Goal: Information Seeking & Learning: Learn about a topic

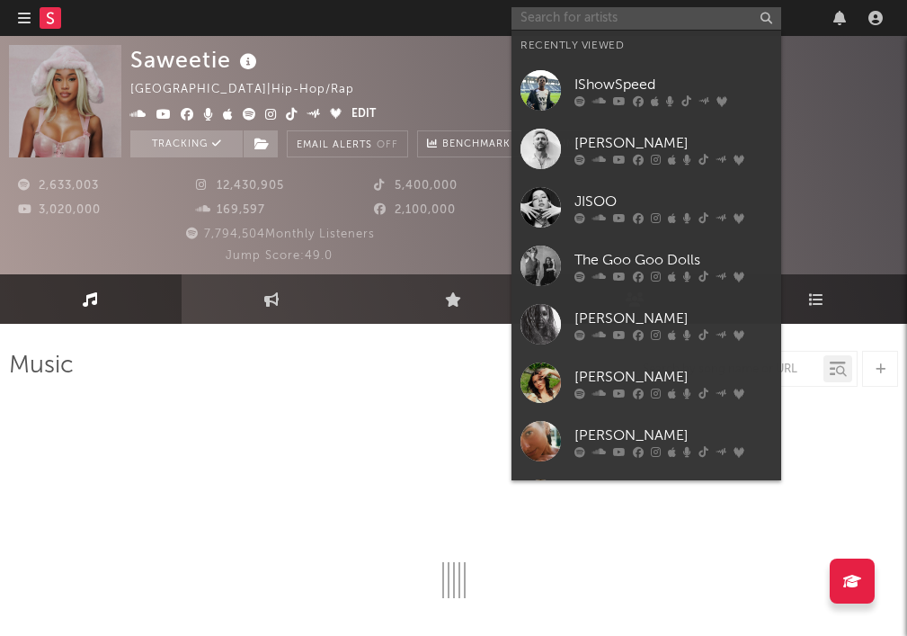
click at [651, 18] on input "text" at bounding box center [647, 18] width 270 height 22
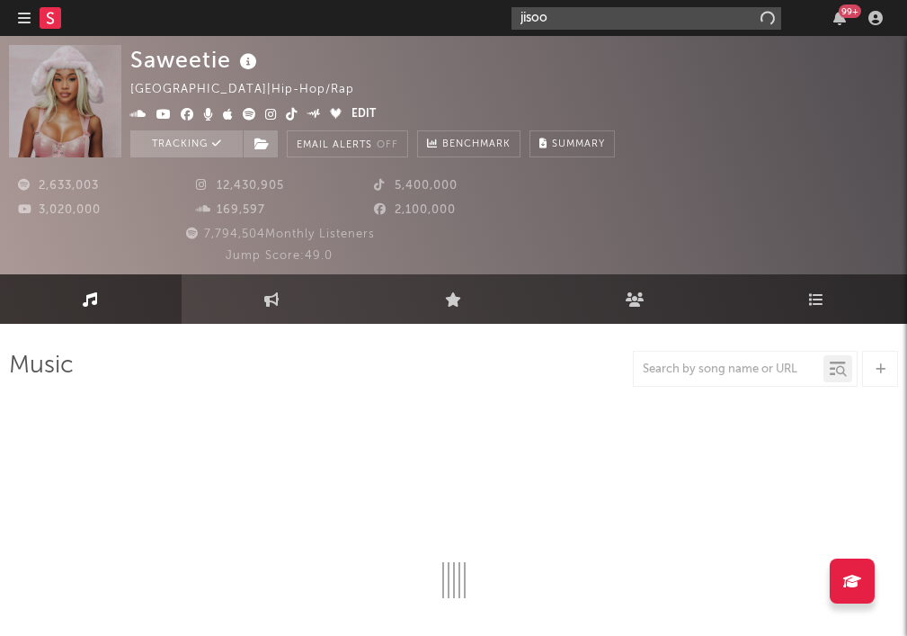
type input "jisoo"
select select "6m"
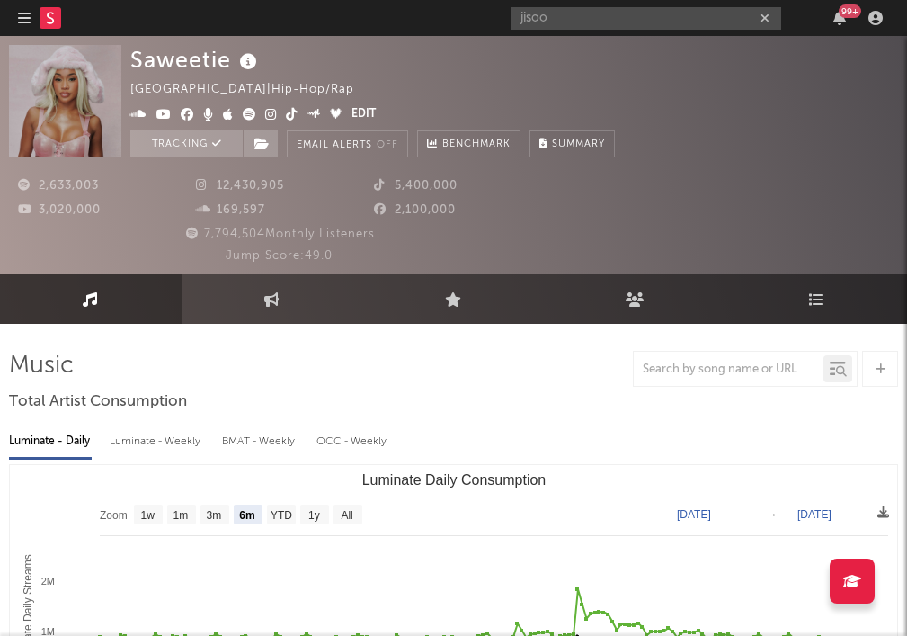
click at [584, 37] on div "Saweetie [GEOGRAPHIC_DATA] | Hip-Hop/Rap Edit Tracking Email Alerts Off Benchma…" at bounding box center [453, 155] width 907 height 238
click at [574, 19] on input "jisoo" at bounding box center [647, 18] width 270 height 22
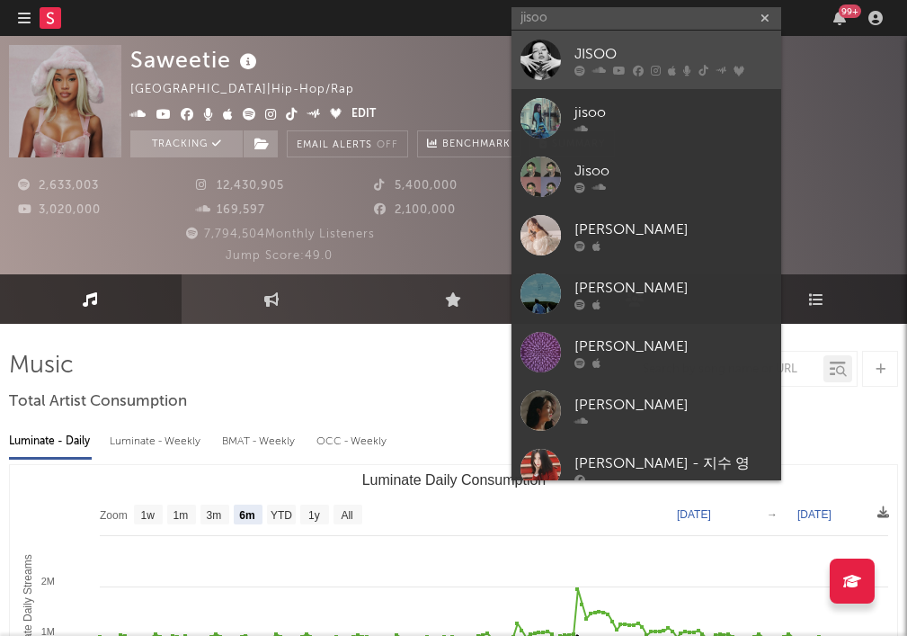
click at [566, 72] on link "JISOO" at bounding box center [647, 60] width 270 height 58
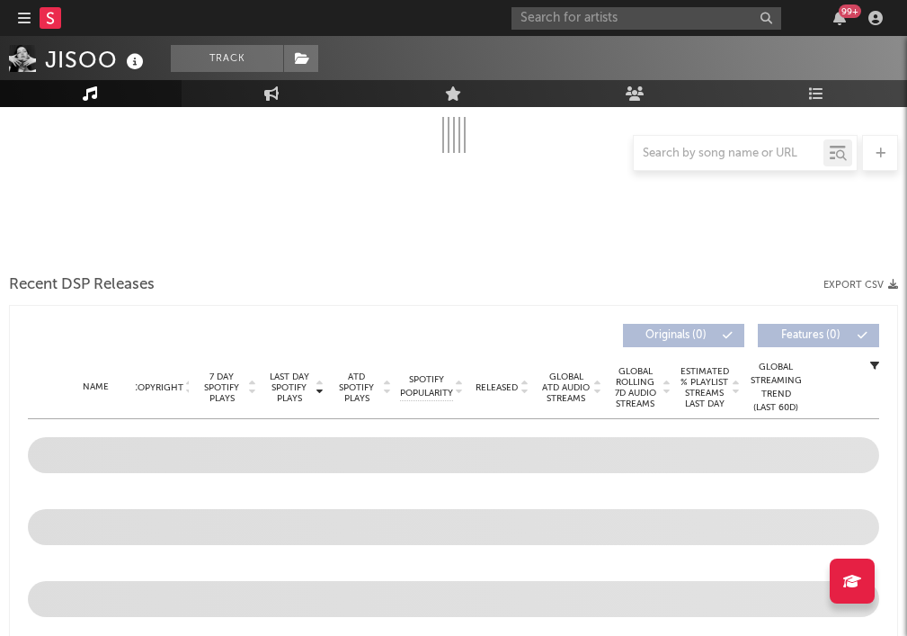
scroll to position [663, 0]
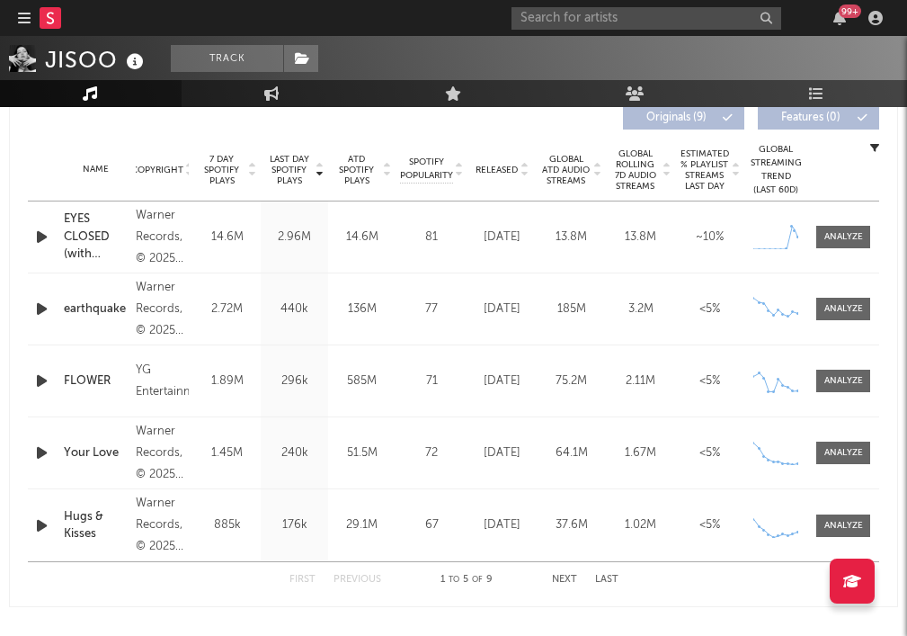
select select "6m"
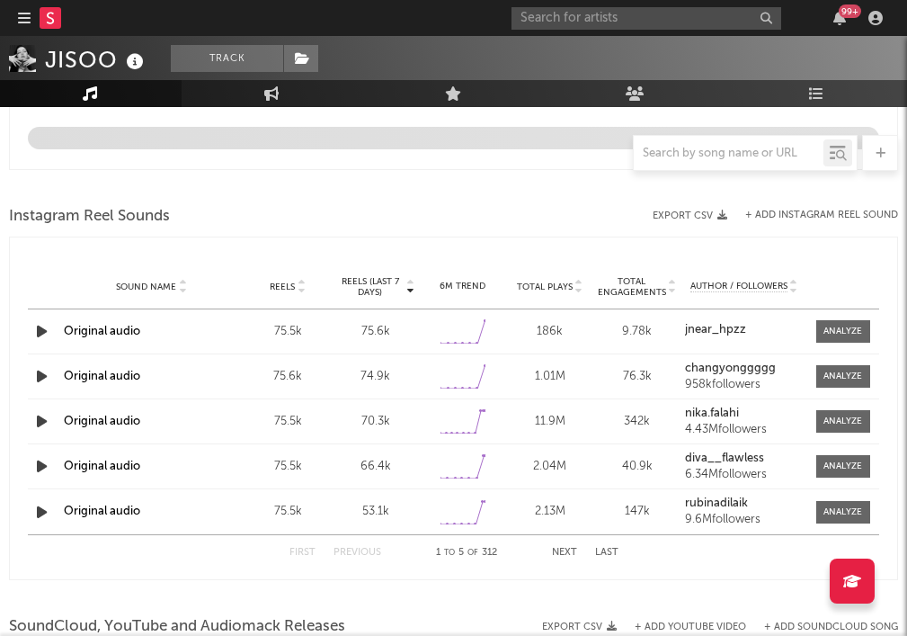
scroll to position [1637, 0]
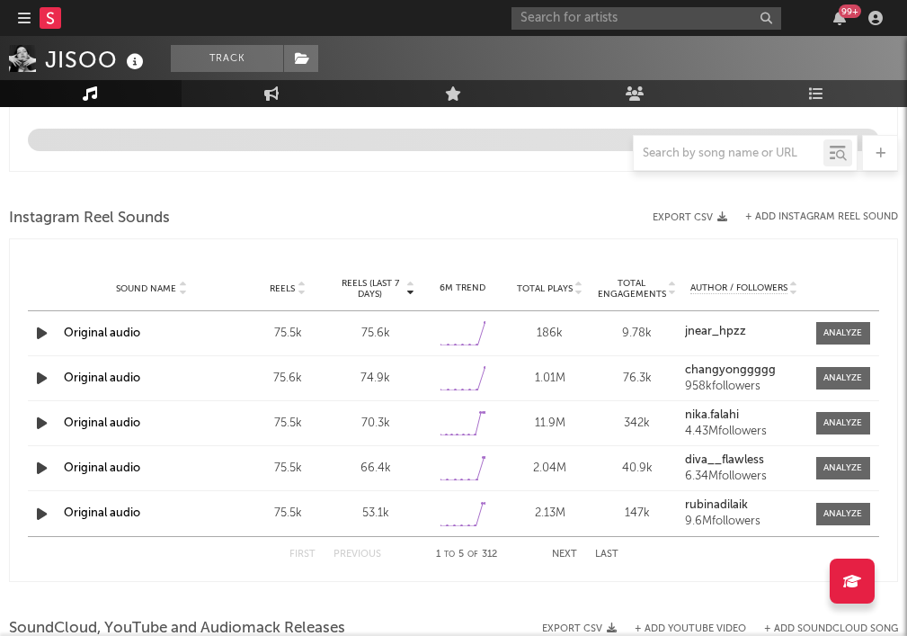
click at [40, 311] on div "Sound Name Reels Reels (last 7 days) 6M Trend Total Plays Total Engagements Aut…" at bounding box center [453, 288] width 851 height 45
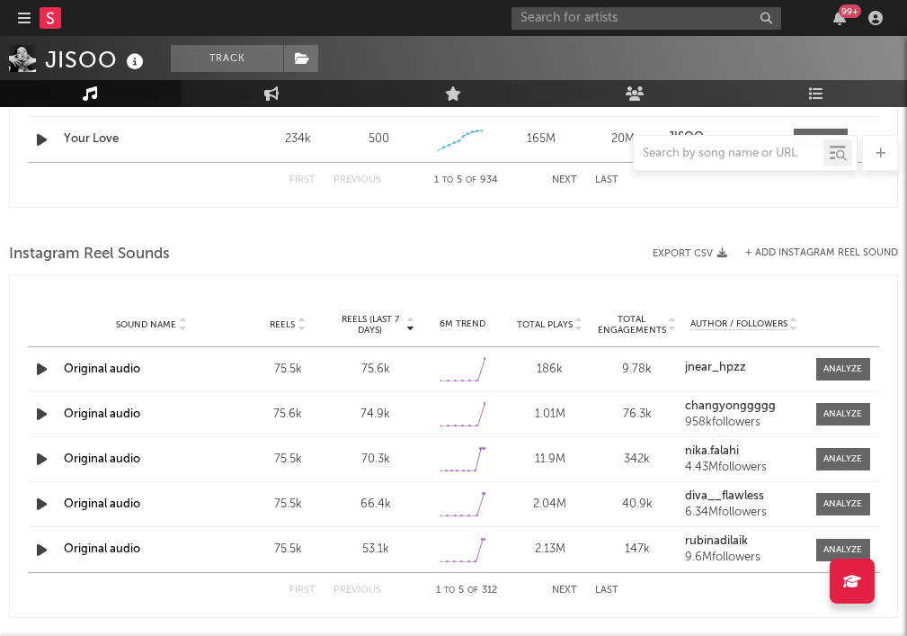
click at [43, 377] on icon "button" at bounding box center [41, 369] width 19 height 22
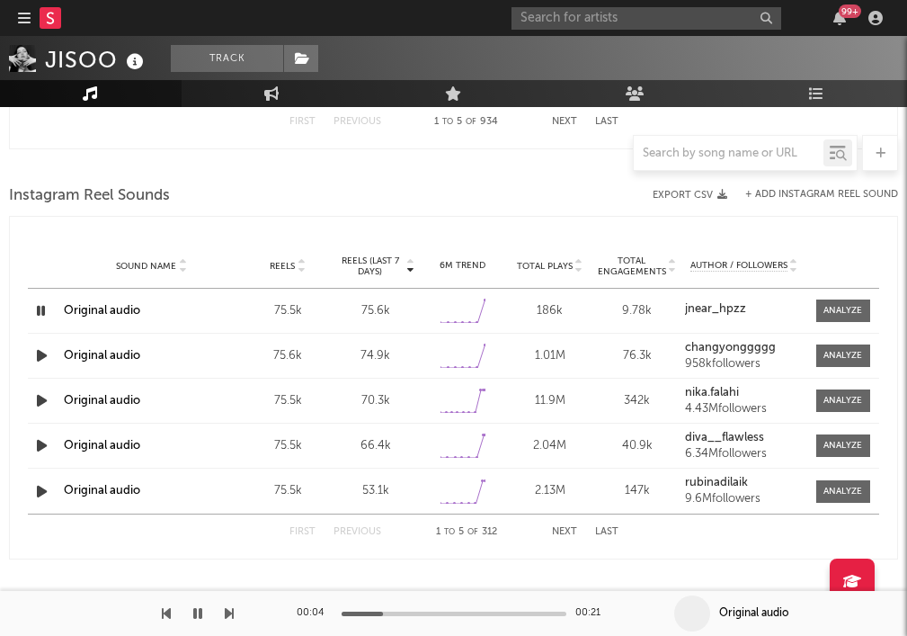
scroll to position [1700, 0]
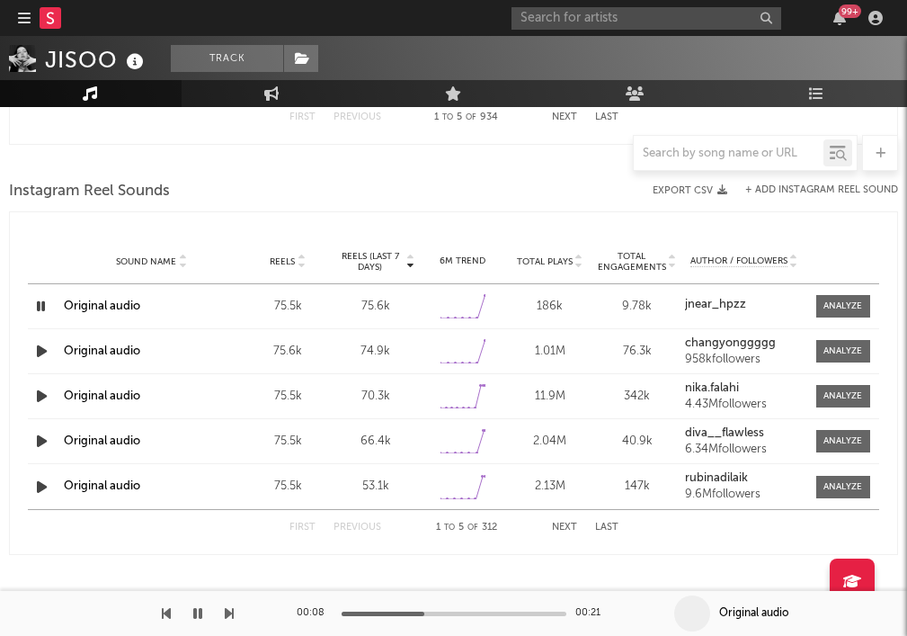
click at [41, 310] on icon "button" at bounding box center [40, 306] width 17 height 22
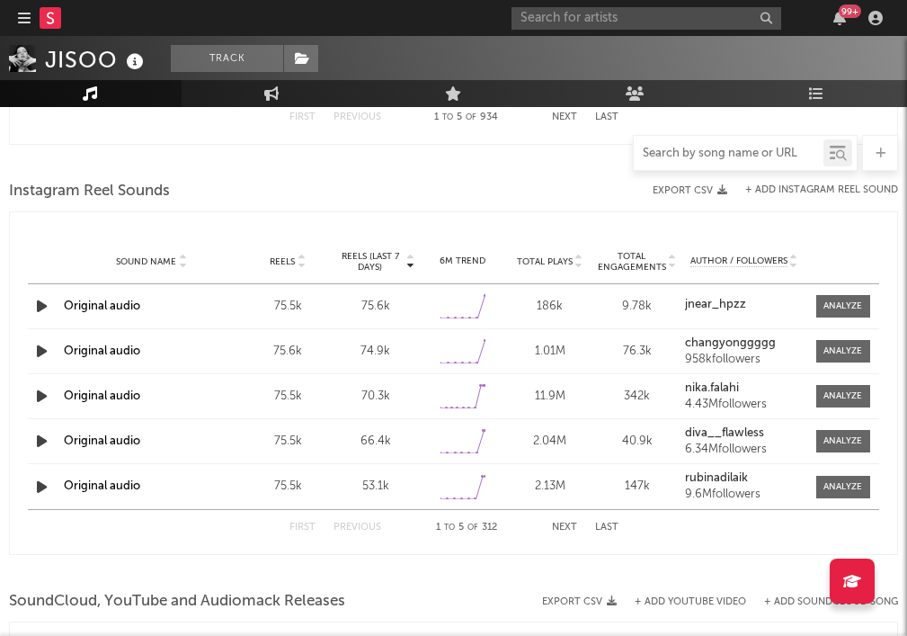
click at [720, 149] on input "text" at bounding box center [729, 154] width 190 height 14
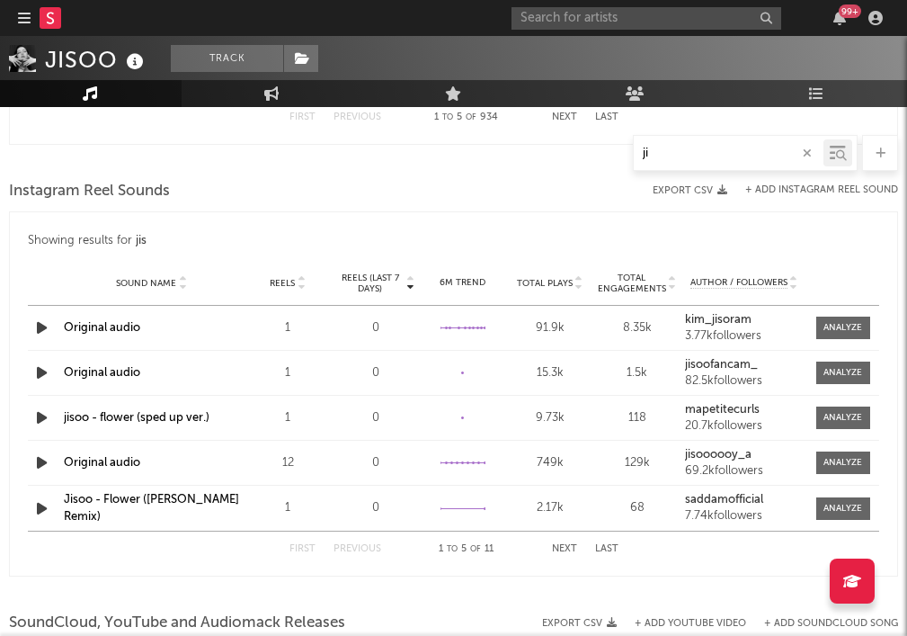
type input "j"
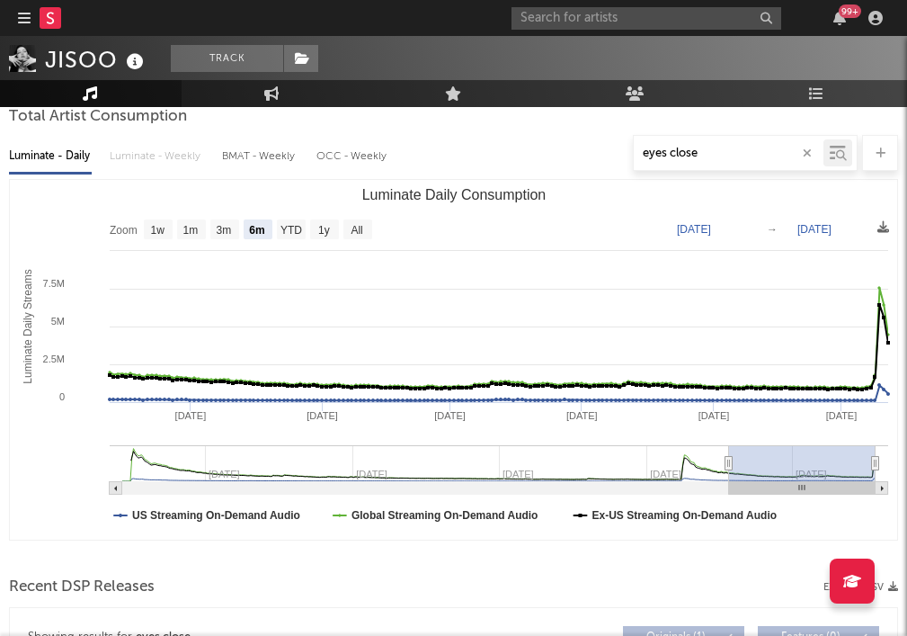
scroll to position [0, 0]
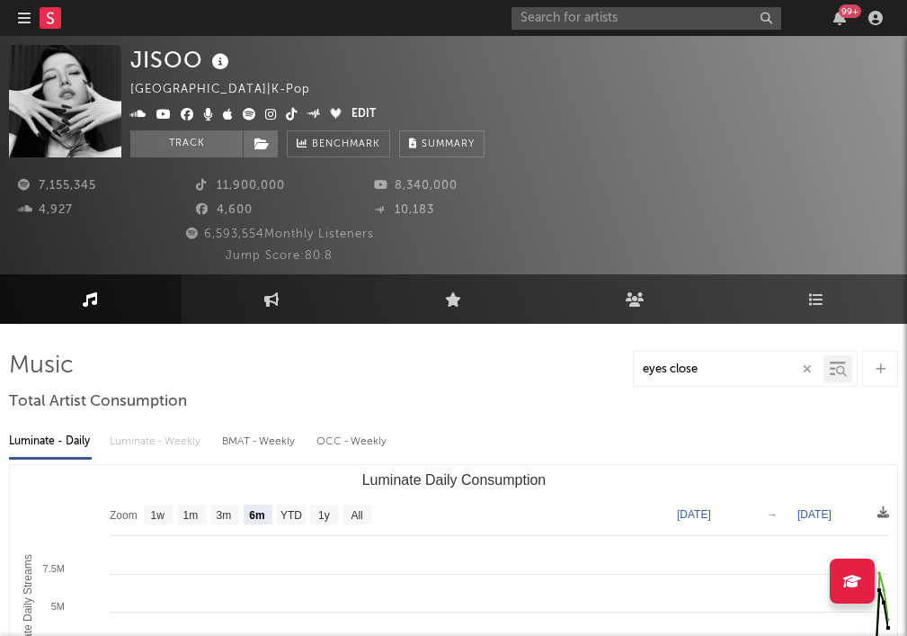
type input "eyes close"
